Goal: Information Seeking & Learning: Understand process/instructions

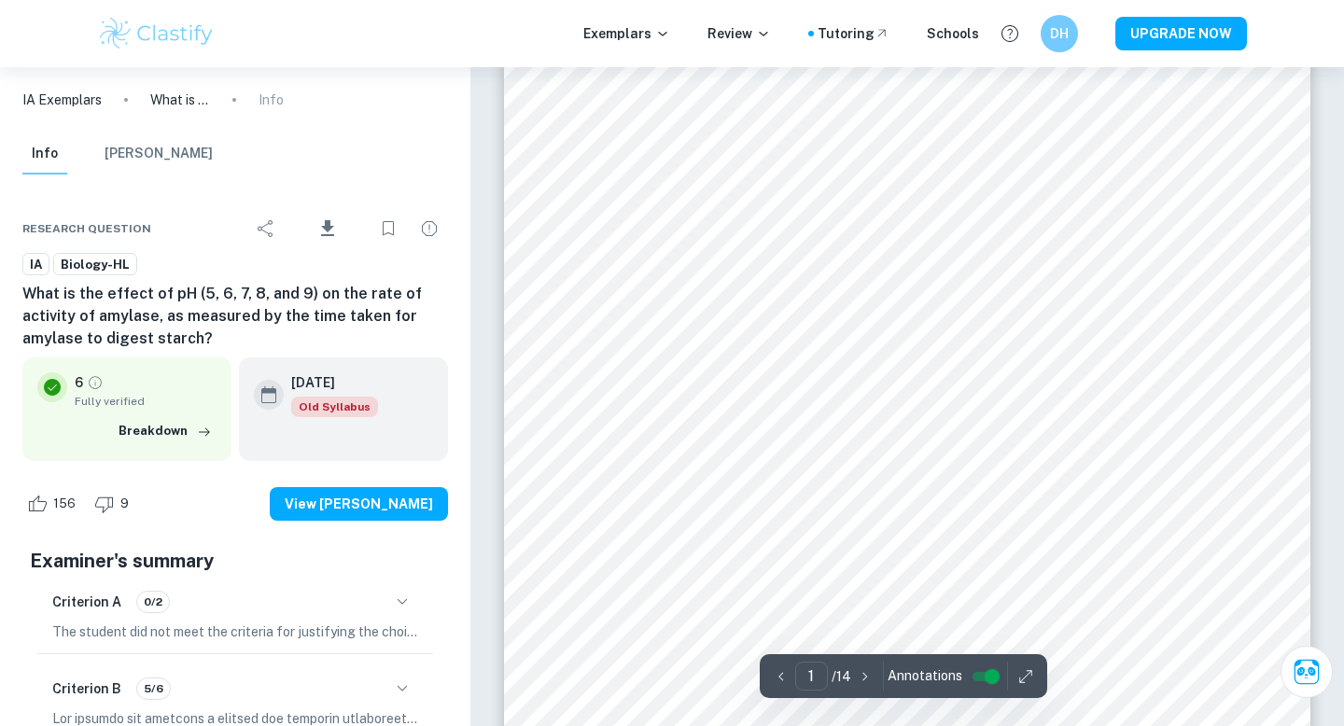
scroll to position [59, 0]
click at [407, 591] on icon "button" at bounding box center [402, 602] width 22 height 22
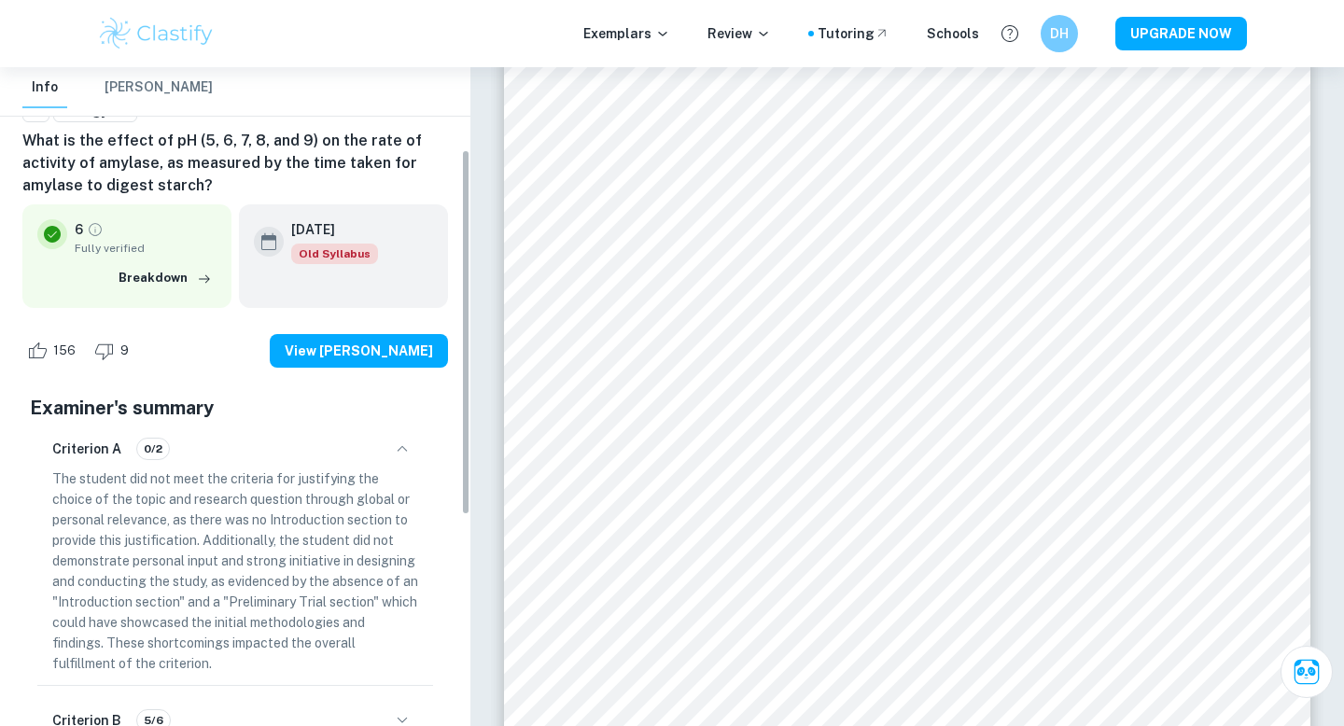
scroll to position [155, 0]
click at [404, 441] on icon "button" at bounding box center [402, 448] width 22 height 22
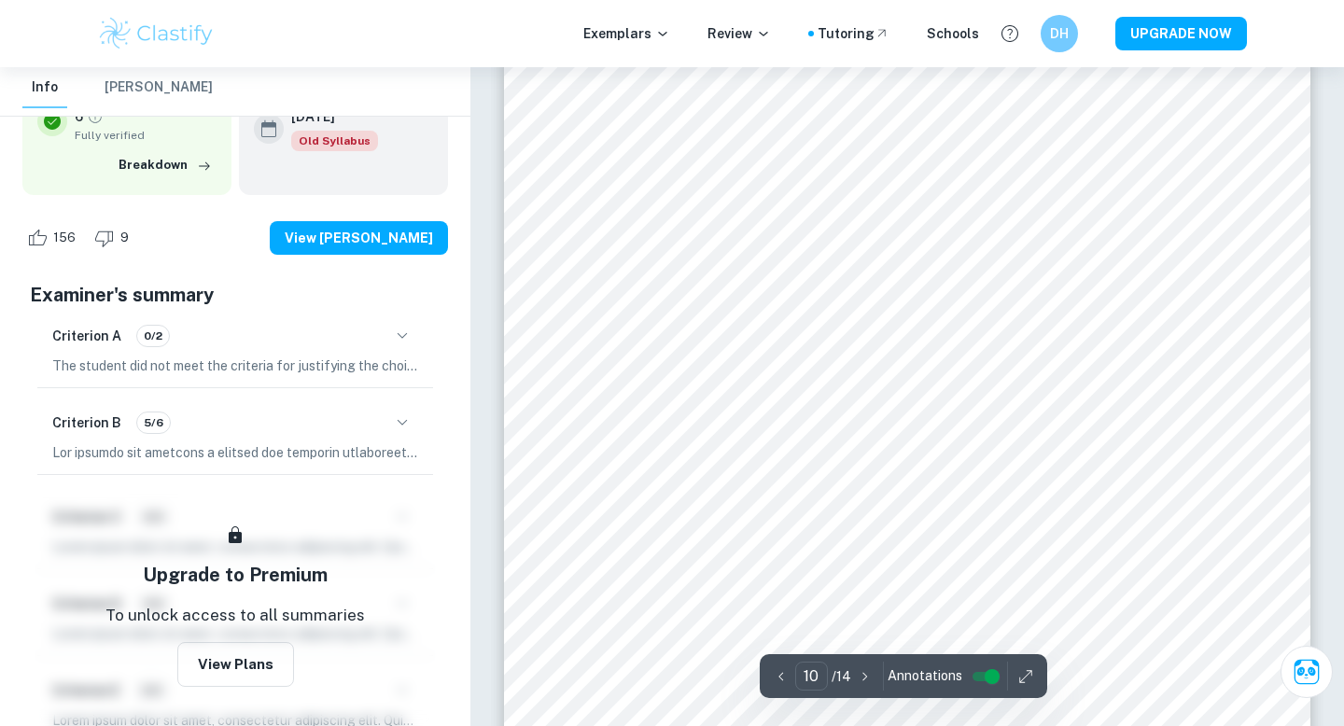
scroll to position [9995, 0]
type input "10"
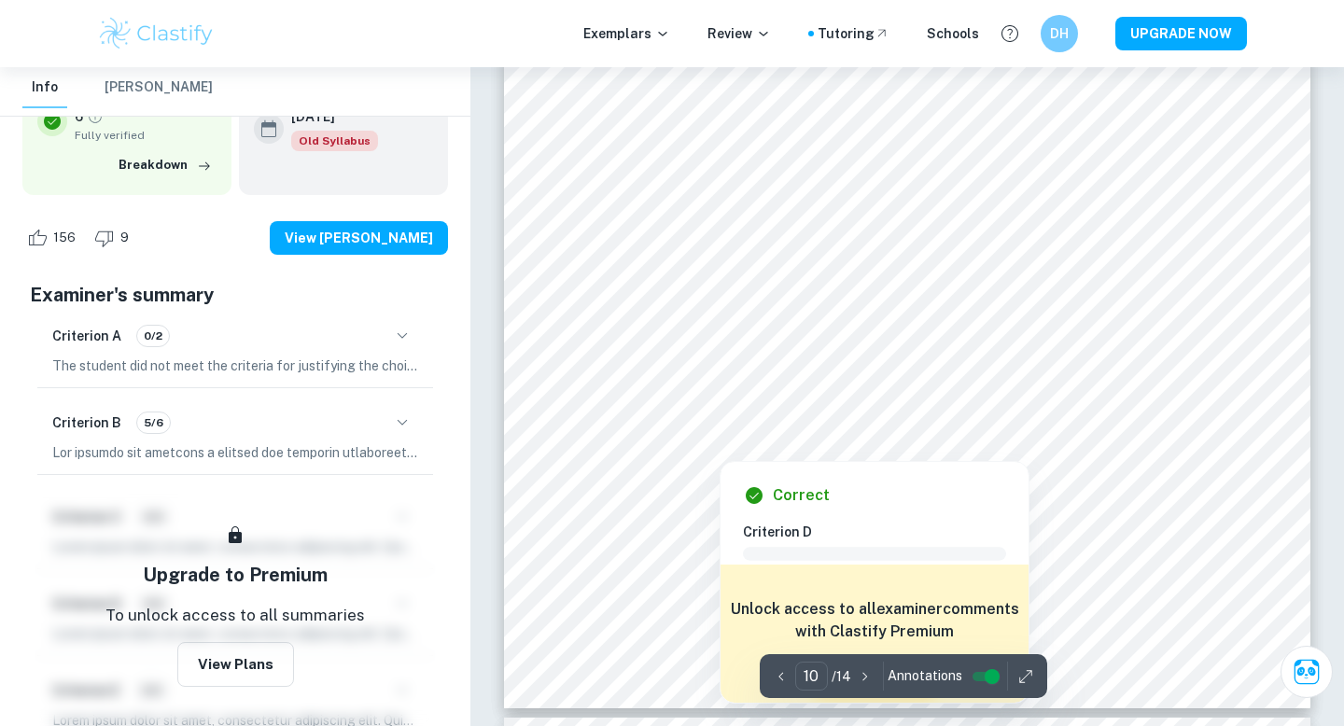
scroll to position [10292, 0]
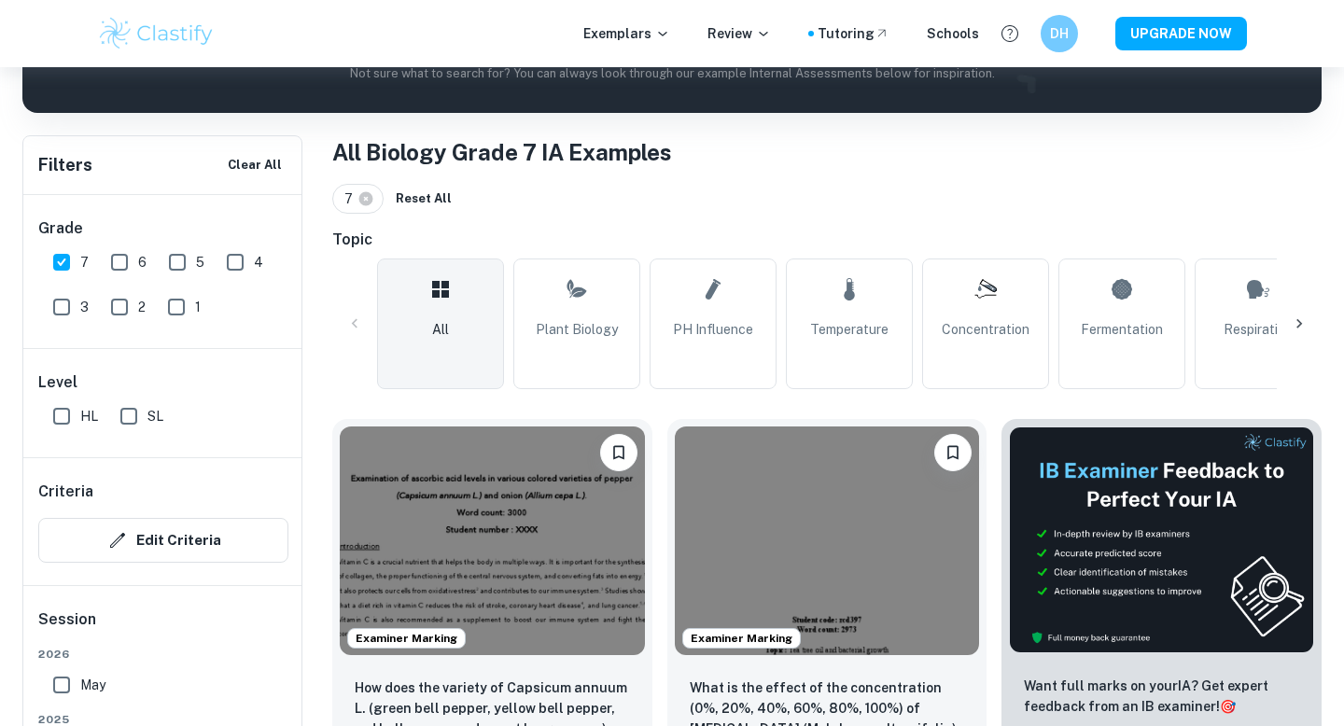
click at [482, 427] on img at bounding box center [492, 541] width 305 height 229
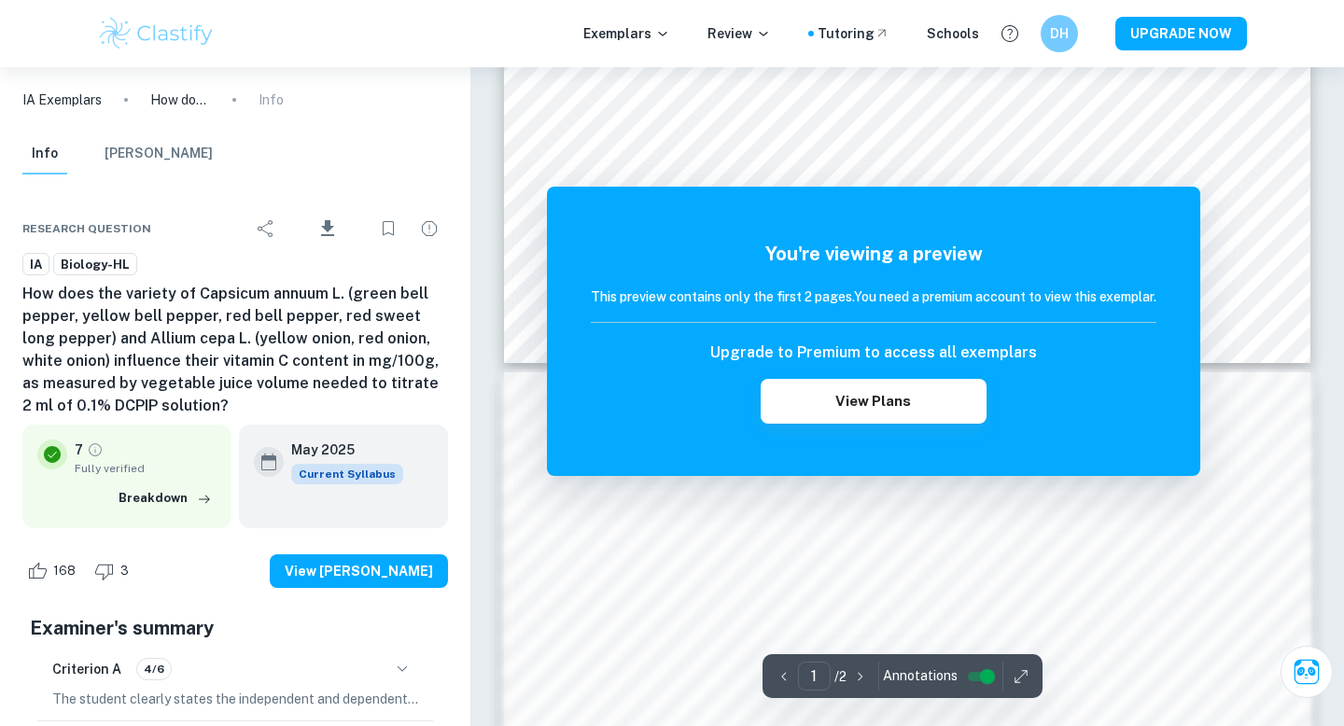
scroll to position [865, 0]
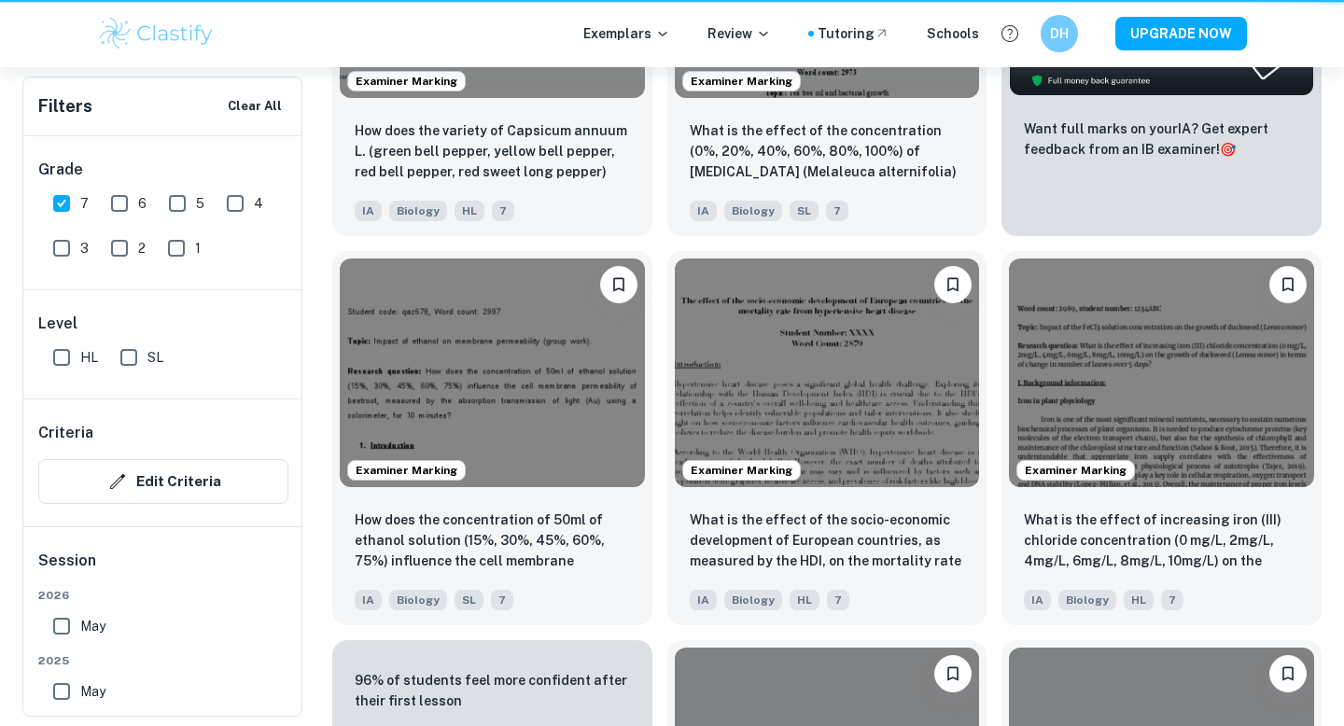
scroll to position [511, 0]
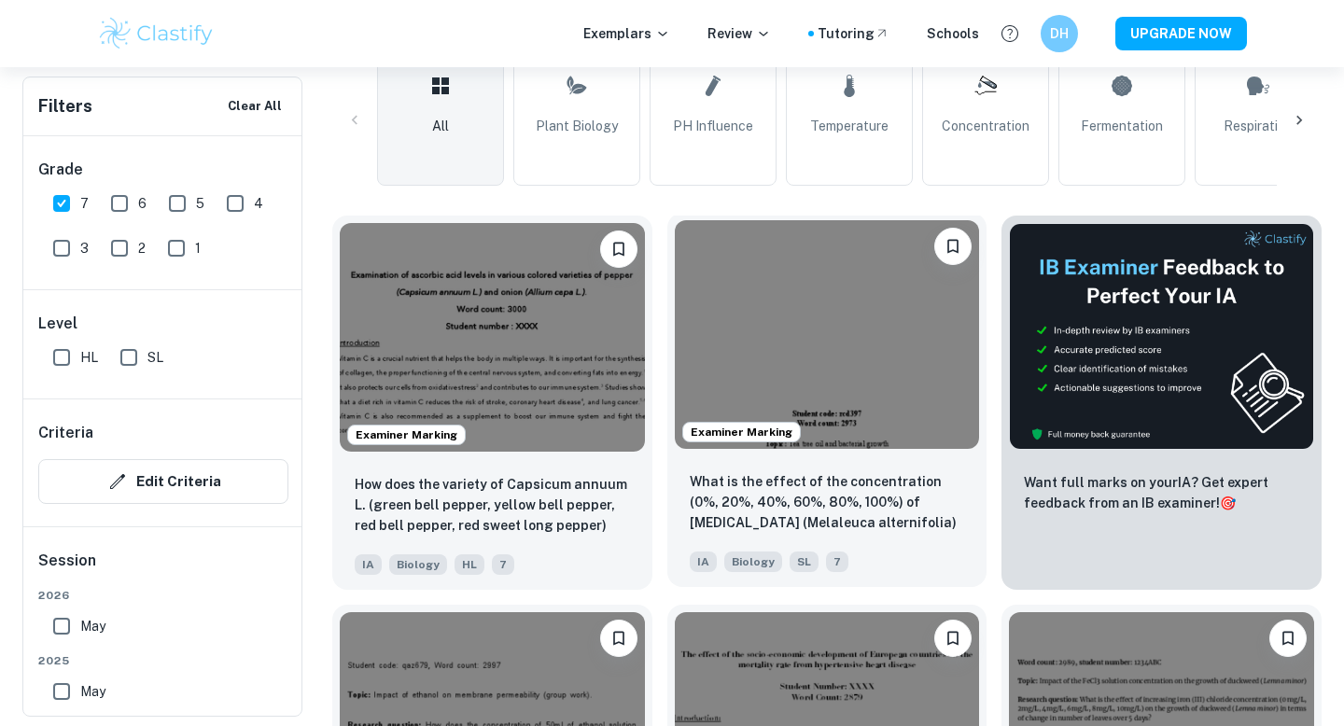
click at [811, 335] on img at bounding box center [827, 334] width 305 height 229
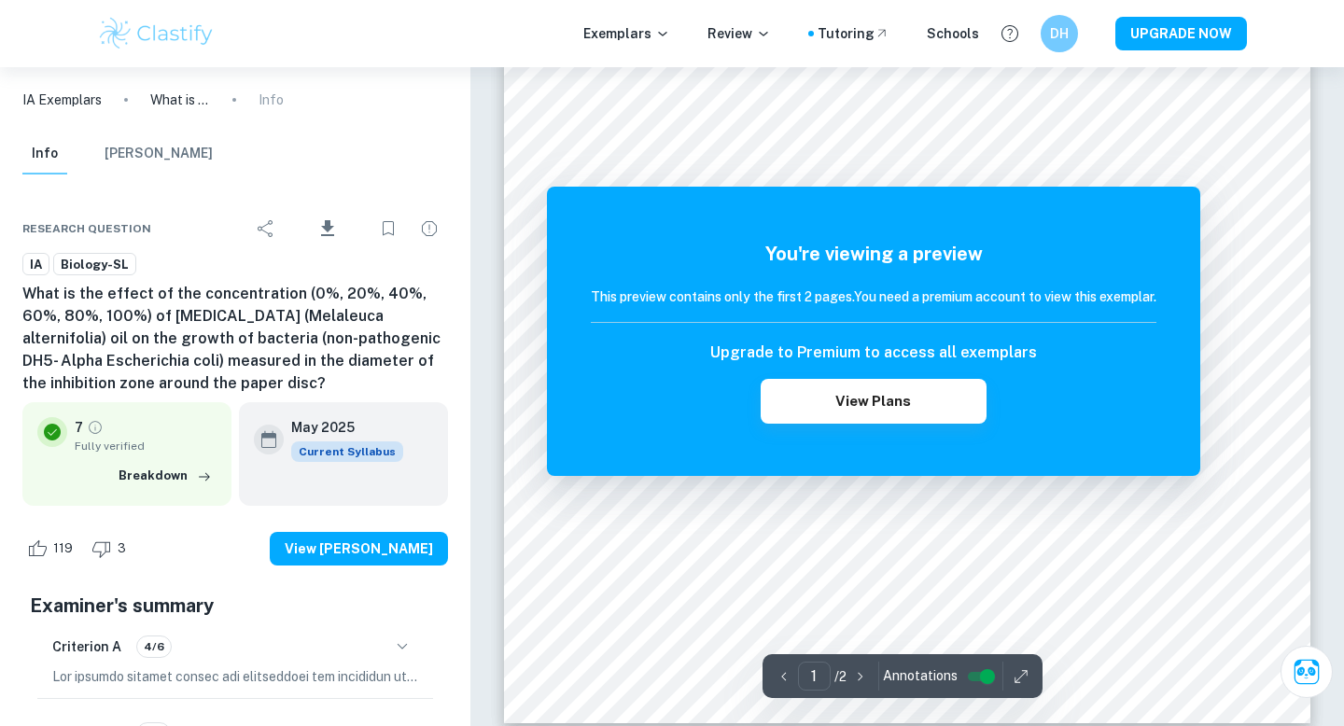
scroll to position [883, 0]
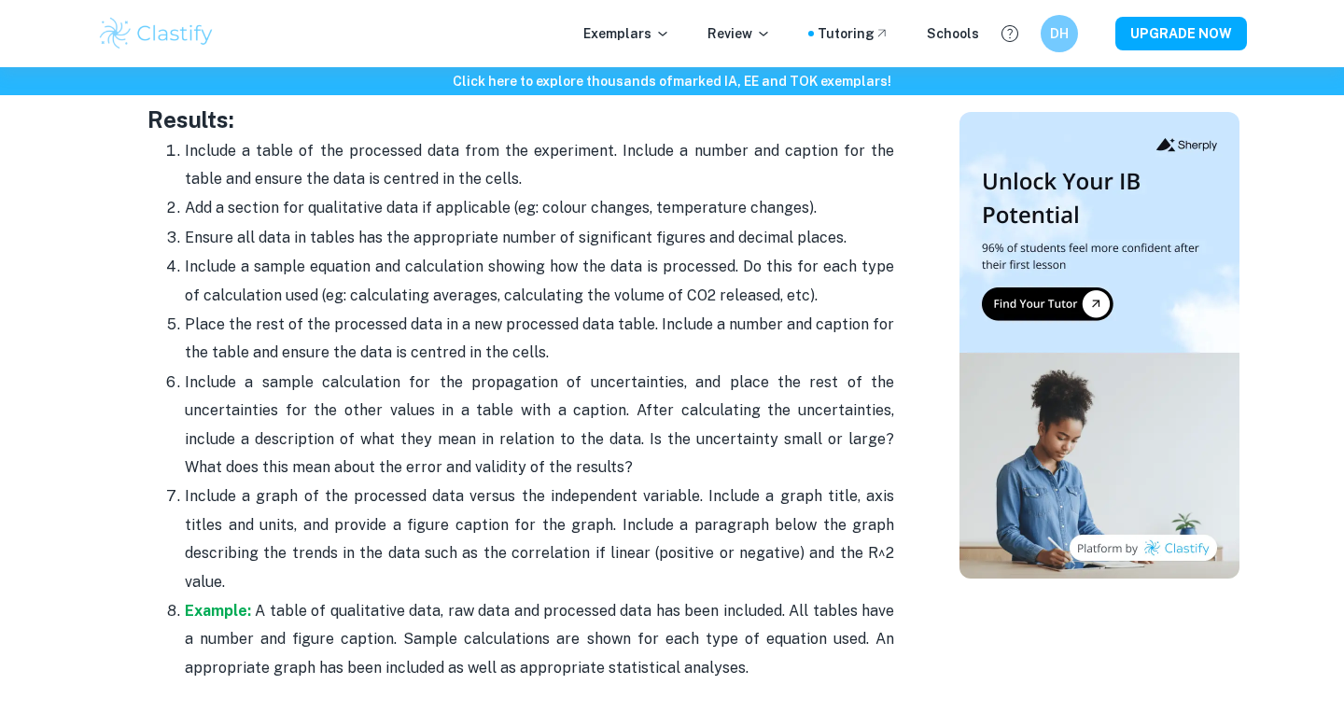
scroll to position [4424, 0]
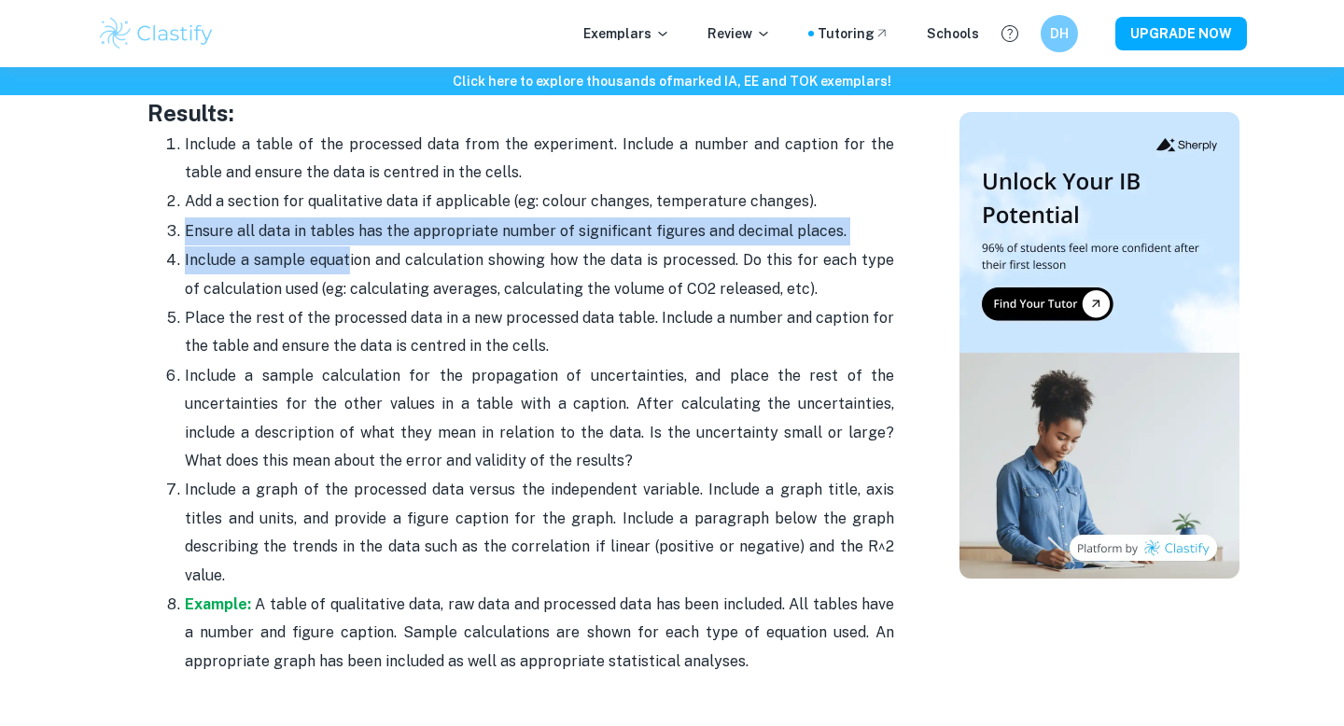
drag, startPoint x: 178, startPoint y: 229, endPoint x: 342, endPoint y: 270, distance: 168.5
click at [343, 271] on ol "Include a table of the processed data from the experiment. Include a number and…" at bounding box center [521, 403] width 747 height 546
click at [224, 249] on p "Include a sample equation and calculation showing how the data is processed. Do…" at bounding box center [540, 274] width 710 height 57
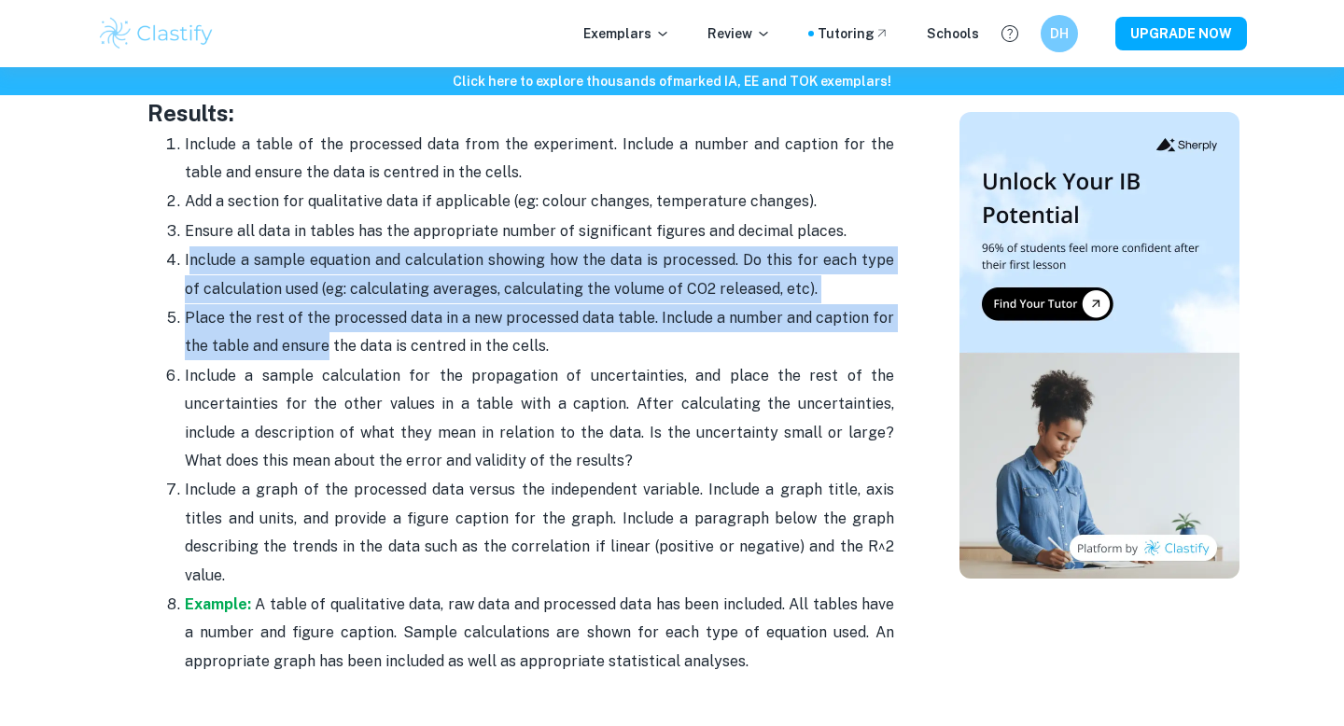
drag, startPoint x: 192, startPoint y: 263, endPoint x: 324, endPoint y: 344, distance: 154.2
click at [328, 344] on ol "Include a table of the processed data from the experiment. Include a number and…" at bounding box center [521, 403] width 747 height 546
click at [246, 337] on p "Place the rest of the processed data in a new processed data table. Include a n…" at bounding box center [540, 332] width 710 height 57
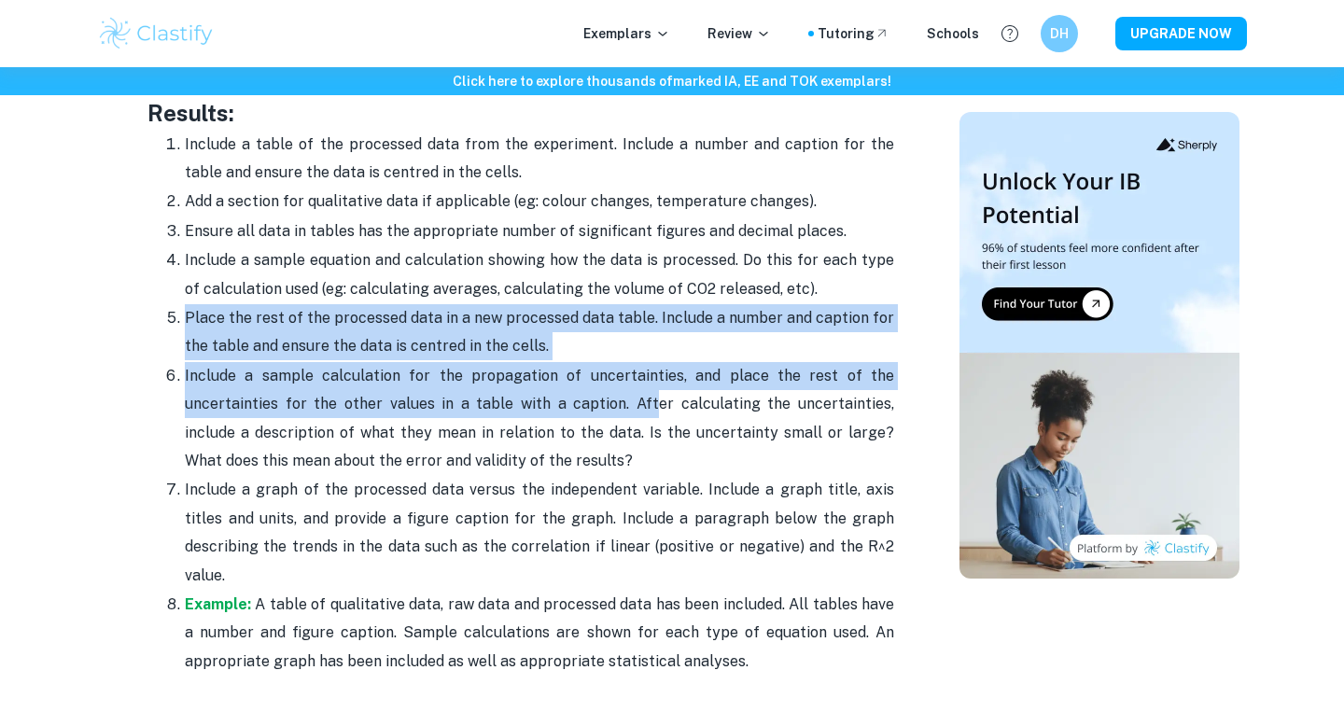
drag, startPoint x: 182, startPoint y: 319, endPoint x: 618, endPoint y: 405, distance: 444.4
click at [619, 406] on ol "Include a table of the processed data from the experiment. Include a number and…" at bounding box center [521, 403] width 747 height 546
click at [594, 407] on p "Include a sample calculation for the propagation of uncertainties, and place th…" at bounding box center [540, 419] width 710 height 114
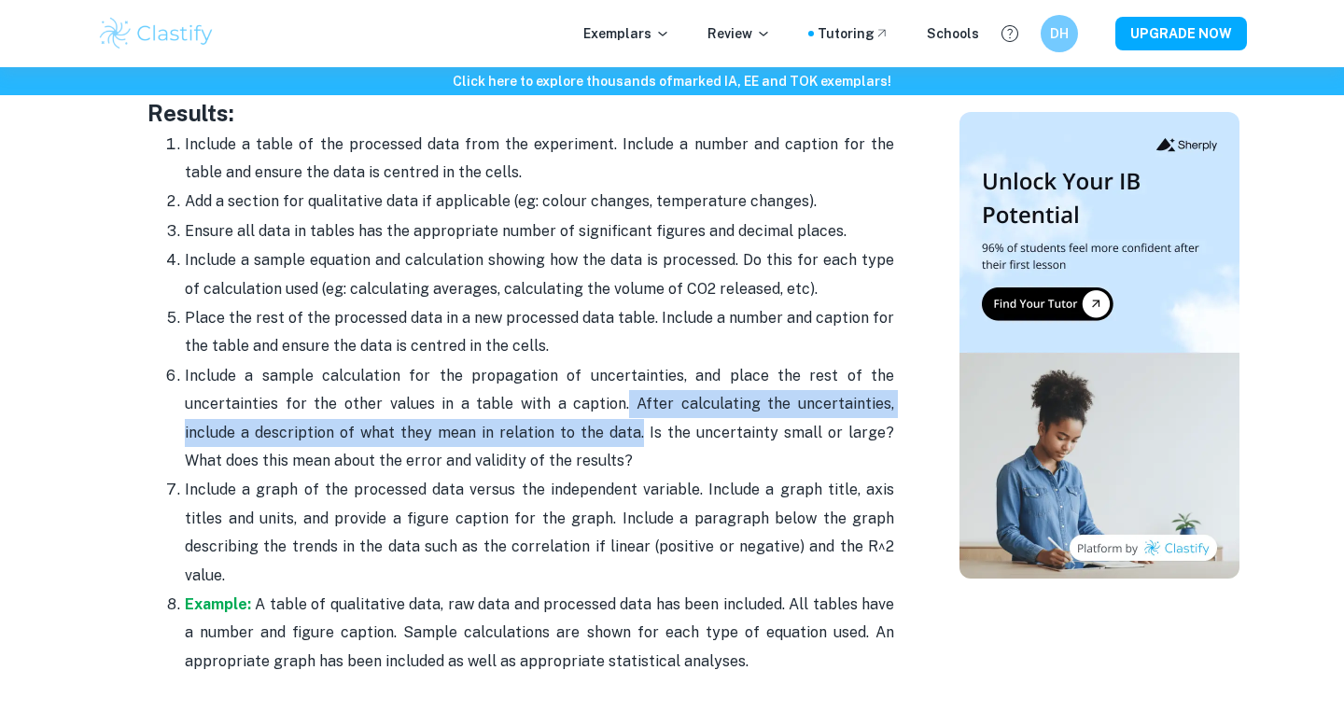
drag, startPoint x: 593, startPoint y: 407, endPoint x: 569, endPoint y: 448, distance: 47.2
click at [569, 447] on p "Include a sample calculation for the propagation of uncertainties, and place th…" at bounding box center [540, 419] width 710 height 114
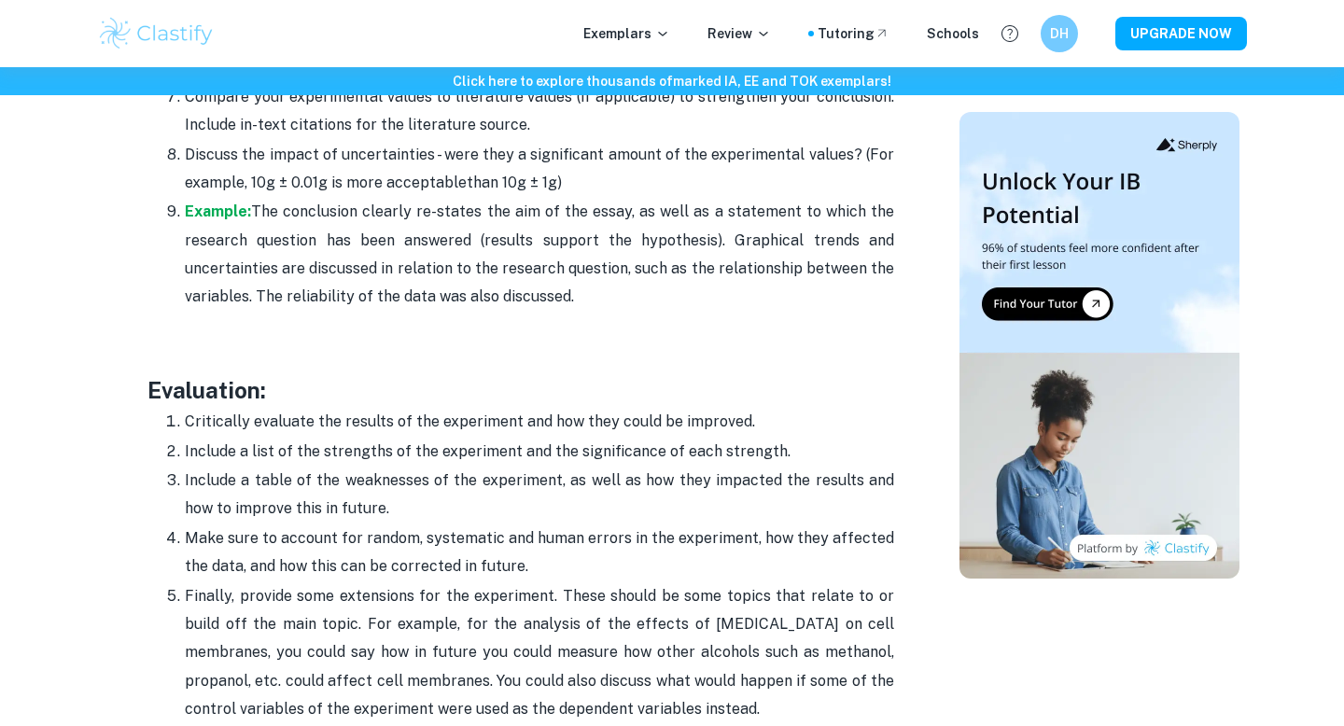
scroll to position [5400, 0]
